Goal: Find specific page/section: Find specific page/section

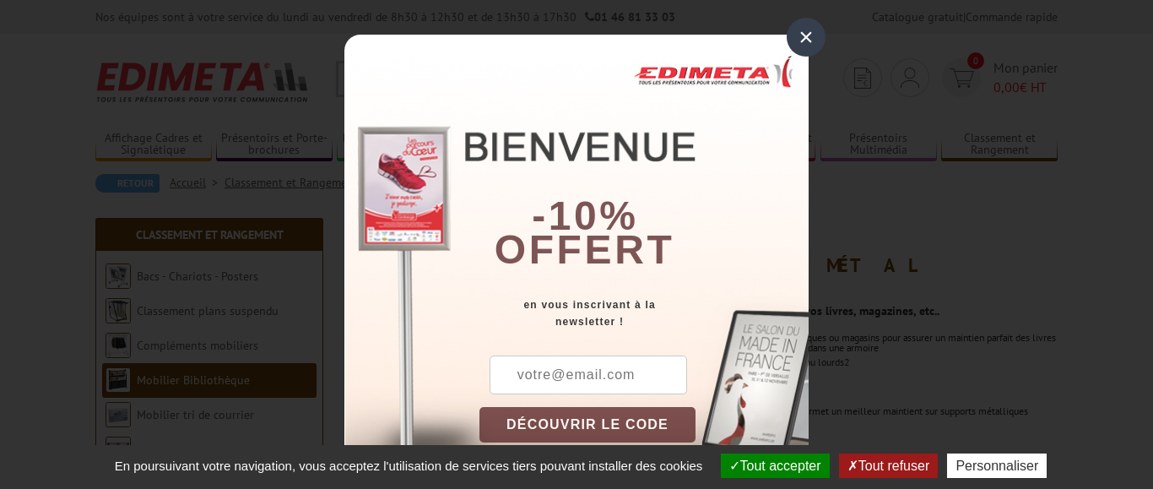
click at [804, 38] on div "×" at bounding box center [806, 37] width 39 height 39
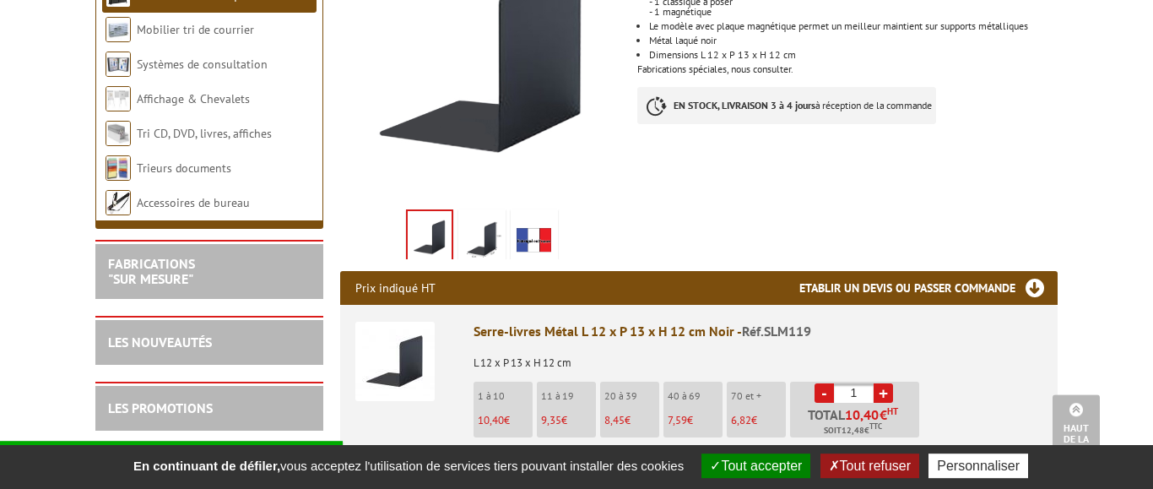
scroll to position [430, 0]
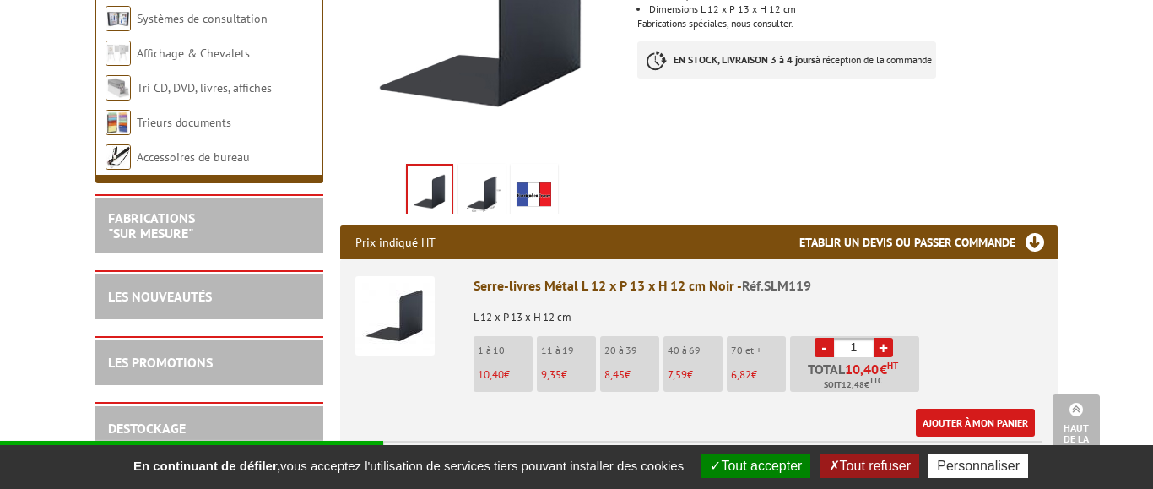
click at [497, 171] on img at bounding box center [482, 193] width 41 height 52
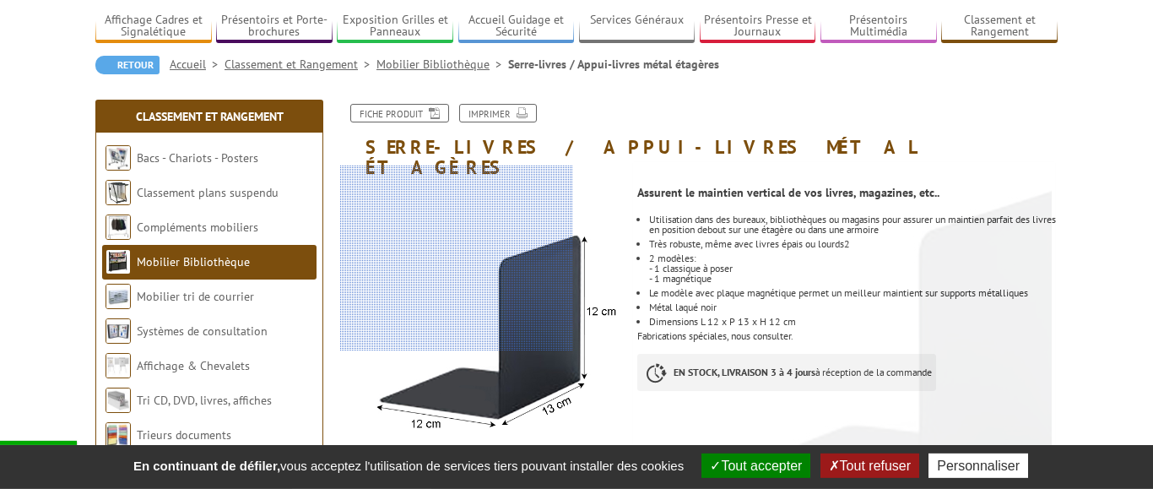
scroll to position [86, 0]
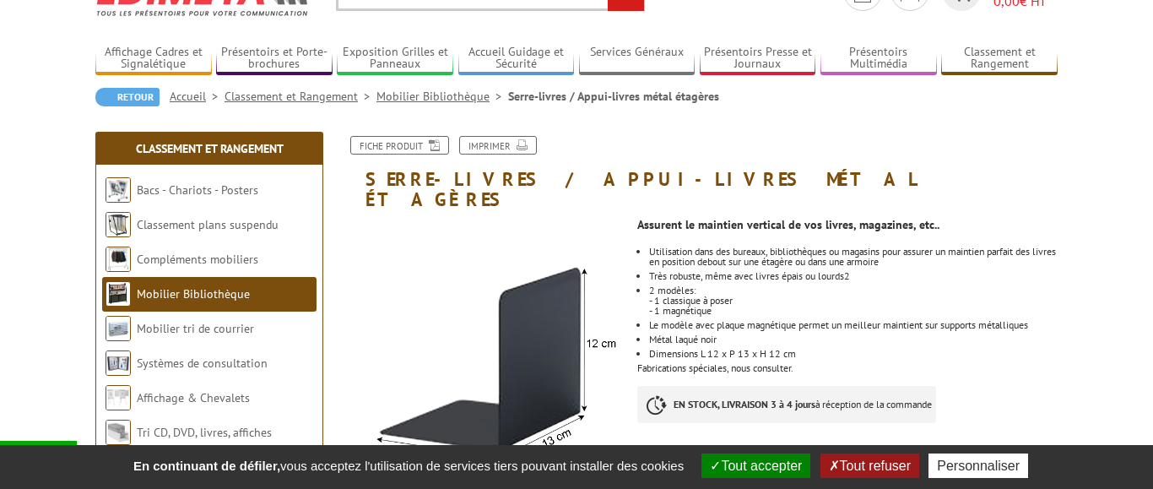
click at [457, 96] on link "Mobilier Bibliothèque" at bounding box center [442, 96] width 132 height 15
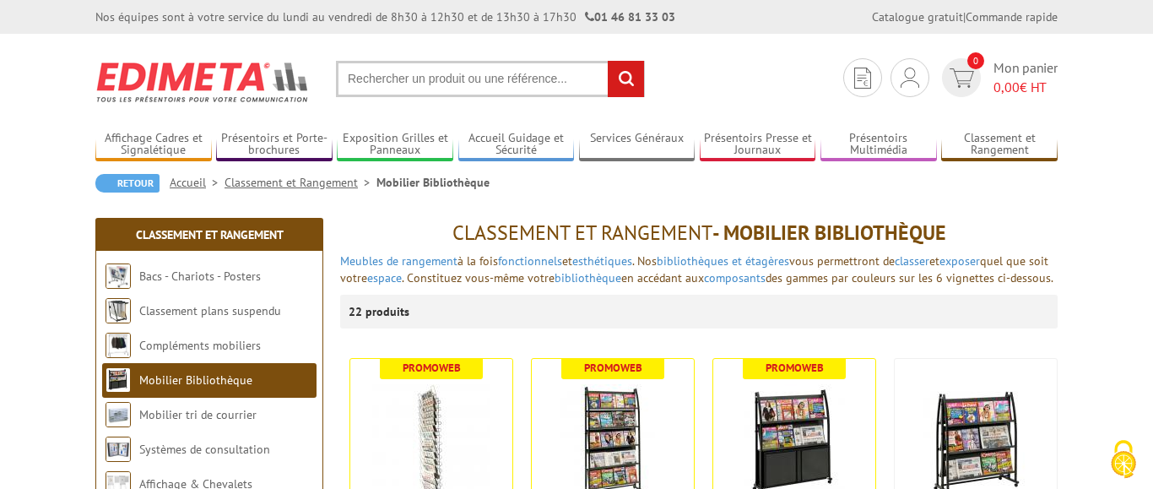
click at [383, 77] on input "text" at bounding box center [490, 79] width 309 height 36
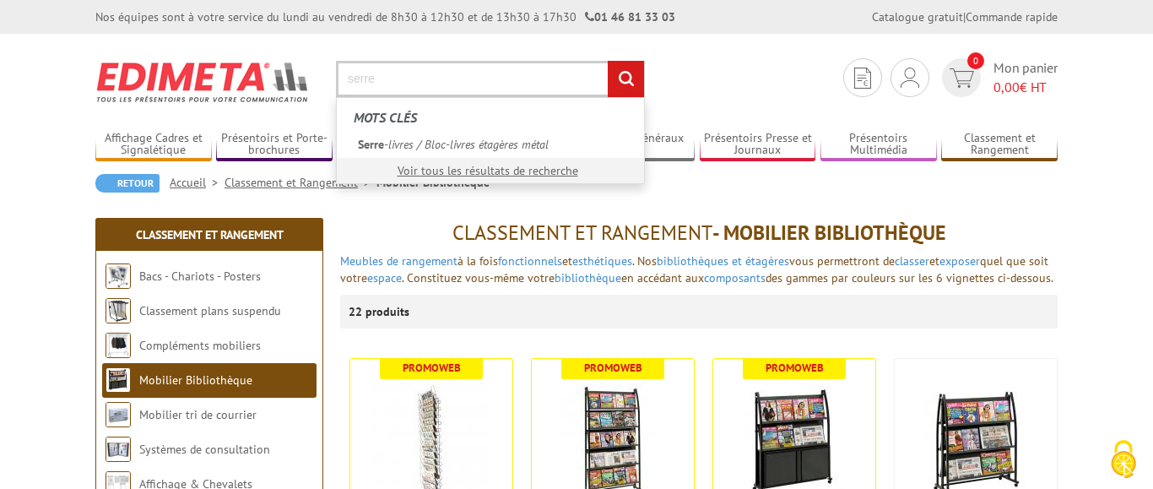
type input "serre"
click at [608, 61] on input "rechercher" at bounding box center [626, 79] width 36 height 36
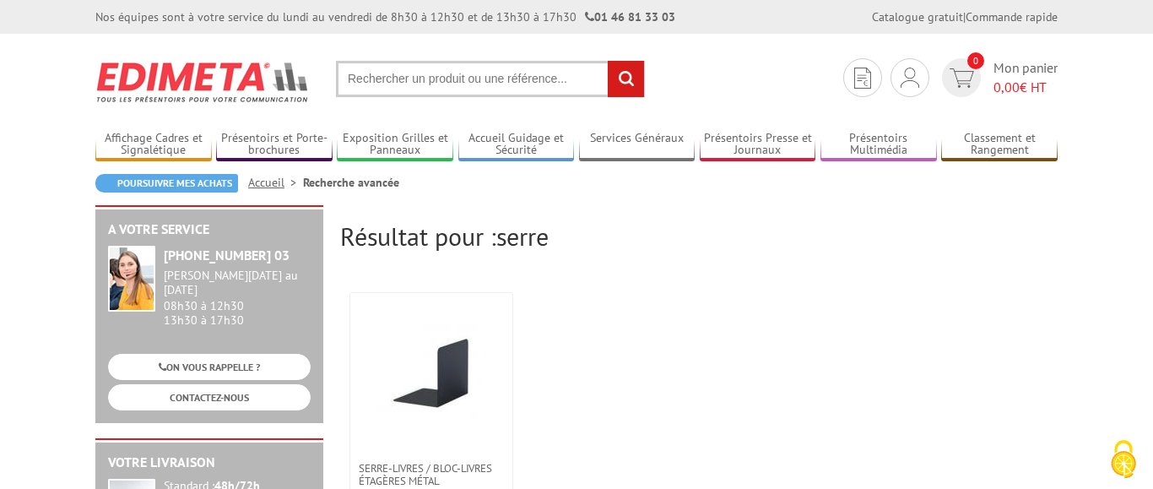
scroll to position [344, 0]
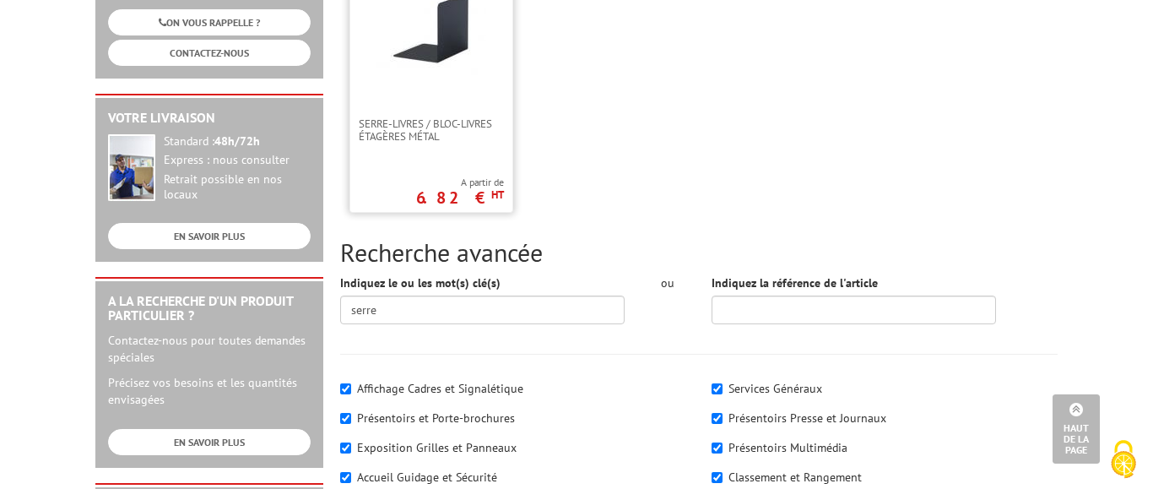
click at [414, 108] on link at bounding box center [431, 33] width 162 height 169
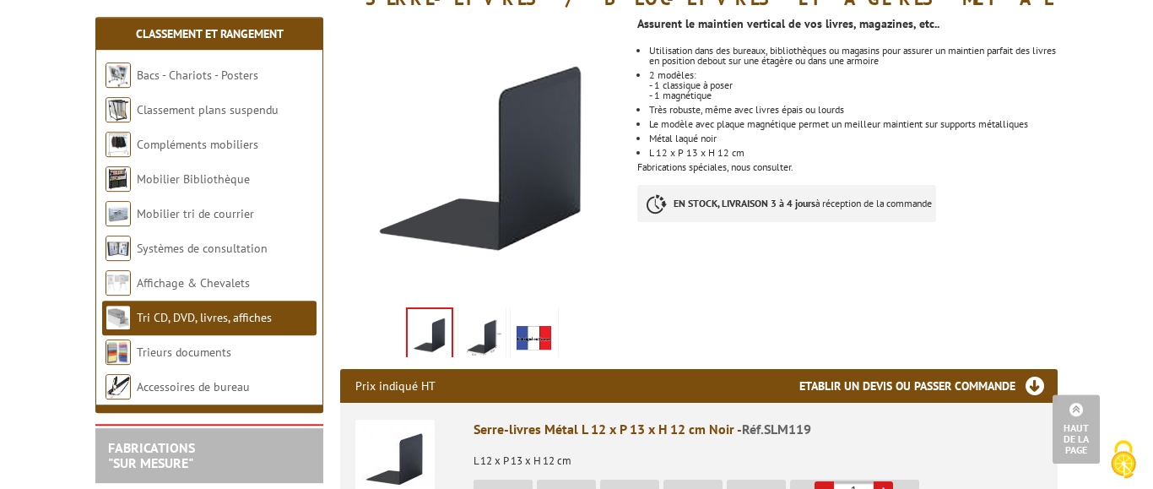
scroll to position [258, 0]
